Goal: Find contact information: Find contact information

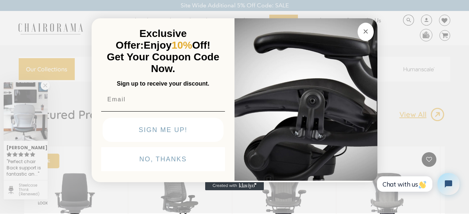
click at [366, 29] on circle "Close dialog" at bounding box center [366, 31] width 8 height 8
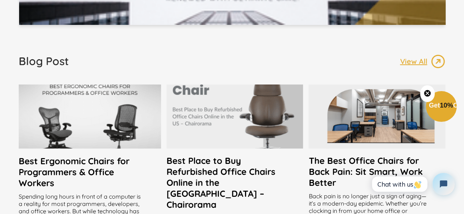
scroll to position [2072, 0]
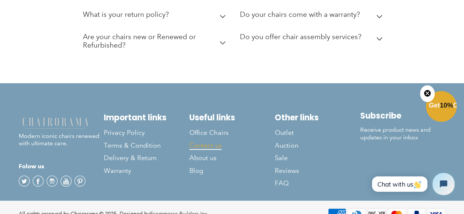
click at [210, 141] on span "Contact us" at bounding box center [205, 145] width 32 height 8
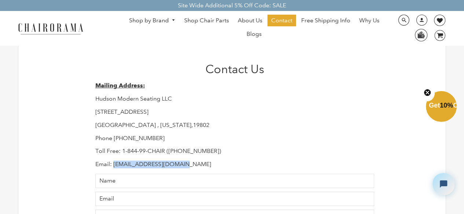
drag, startPoint x: 113, startPoint y: 164, endPoint x: 184, endPoint y: 166, distance: 71.5
click at [184, 166] on p "Email: Support@chairorama.com" at bounding box center [234, 165] width 279 height 8
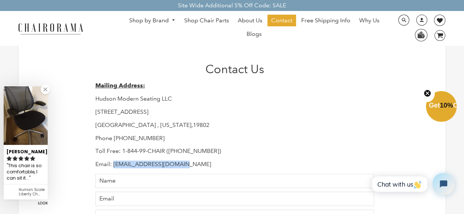
copy p "Support@chairorama.com"
